Goal: Navigation & Orientation: Find specific page/section

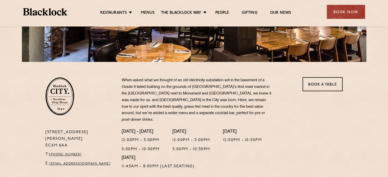
scroll to position [127, 0]
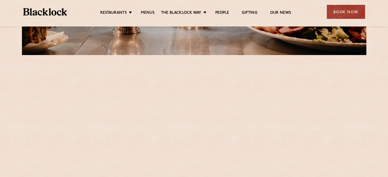
scroll to position [153, 0]
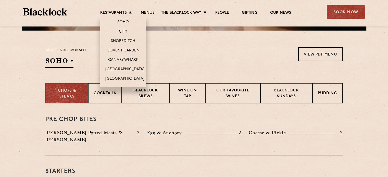
click at [126, 13] on li "Restaurants Soho City Shoreditch Covent Garden Canary Wharf Manchester Birmingh…" at bounding box center [117, 13] width 34 height 6
click at [124, 42] on link "Shoreditch" at bounding box center [123, 42] width 24 height 6
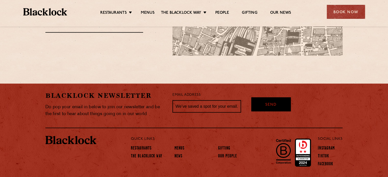
scroll to position [441, 0]
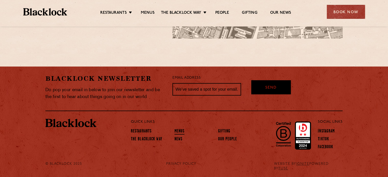
click at [182, 129] on link "Menus" at bounding box center [179, 132] width 10 height 6
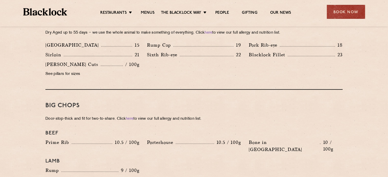
scroll to position [510, 0]
